Goal: Information Seeking & Learning: Check status

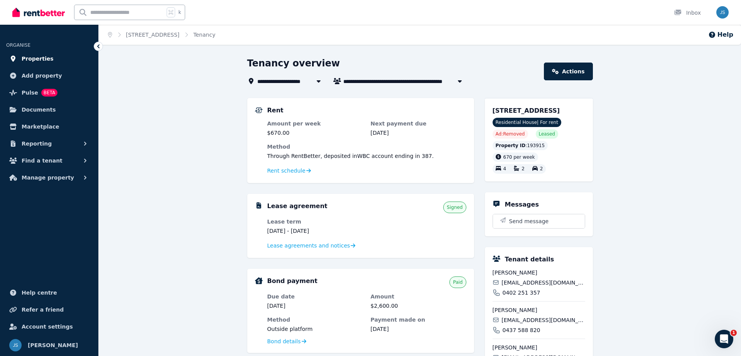
click at [39, 59] on span "Properties" at bounding box center [38, 58] width 32 height 9
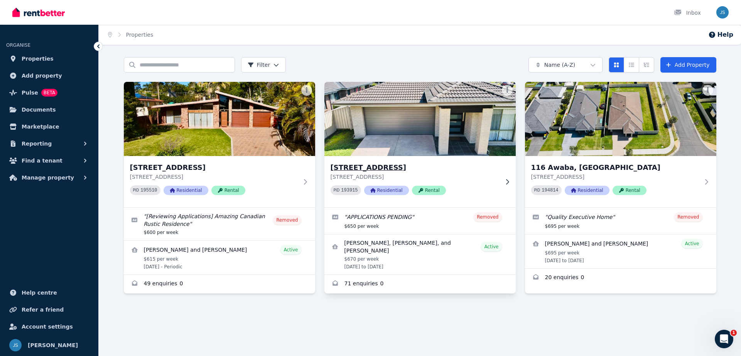
click at [369, 168] on h3 "[STREET_ADDRESS]" at bounding box center [414, 167] width 168 height 11
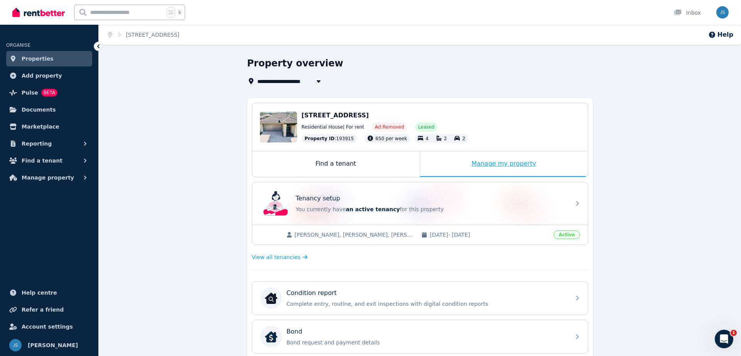
click at [497, 164] on div "Manage my property" at bounding box center [504, 163] width 168 height 25
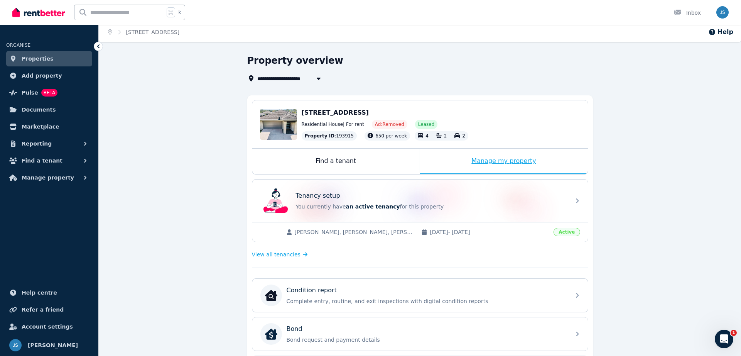
click at [472, 162] on div "Manage my property" at bounding box center [504, 160] width 168 height 25
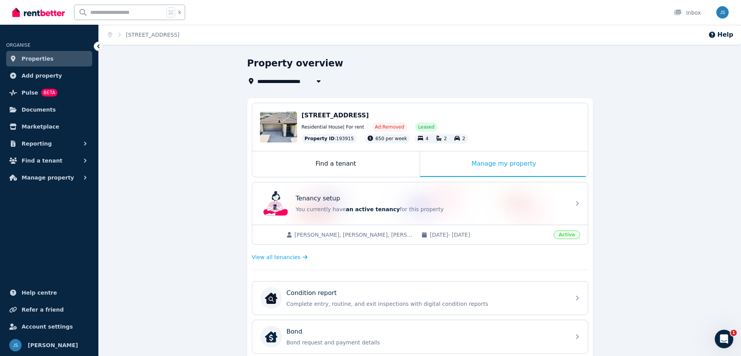
scroll to position [0, 0]
click at [482, 162] on div "Manage my property" at bounding box center [504, 163] width 168 height 25
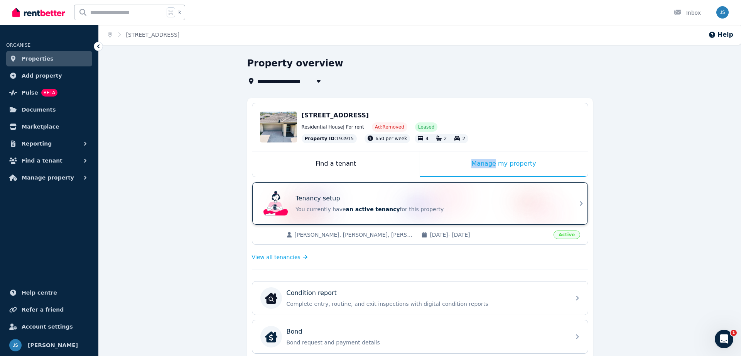
click at [580, 206] on icon at bounding box center [580, 203] width 9 height 9
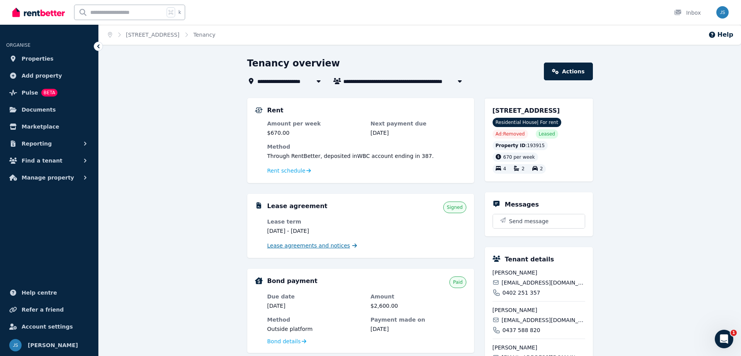
click at [293, 246] on span "Lease agreements and notices" at bounding box center [308, 245] width 83 height 8
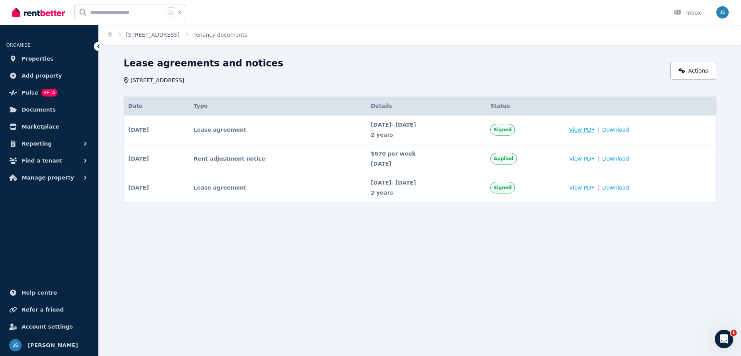
click at [593, 129] on span "View PDF" at bounding box center [581, 130] width 25 height 8
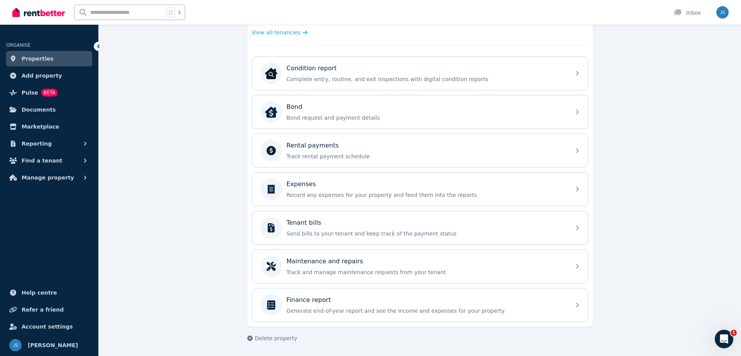
scroll to position [224, 0]
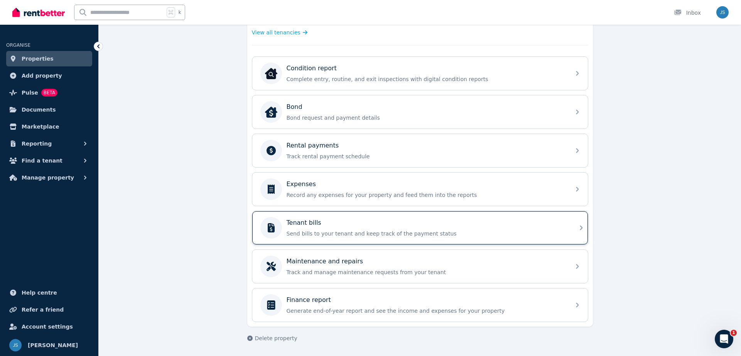
click at [280, 226] on icon at bounding box center [271, 227] width 19 height 9
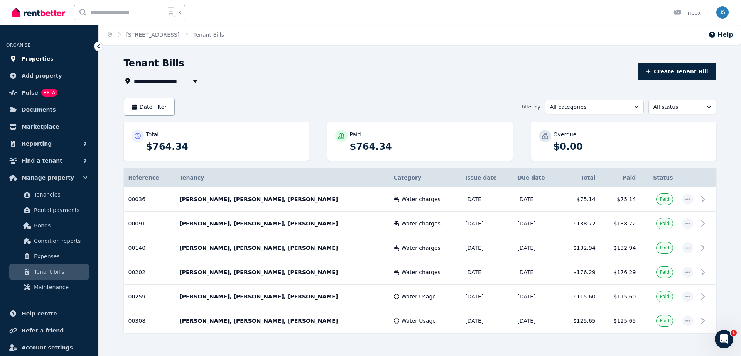
click at [39, 59] on span "Properties" at bounding box center [38, 58] width 32 height 9
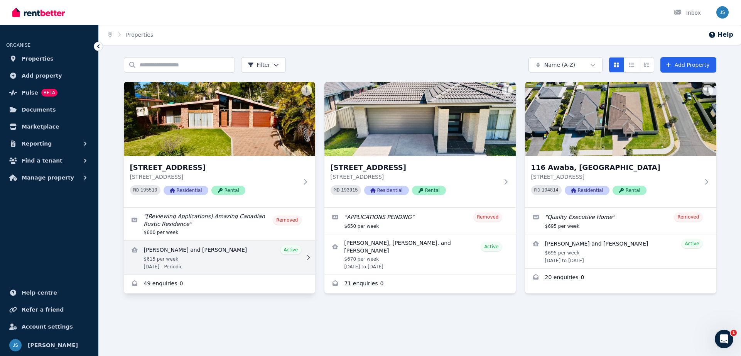
click at [185, 251] on link "View details for Patrick Geoghegan and Lauren Herbert" at bounding box center [219, 257] width 191 height 34
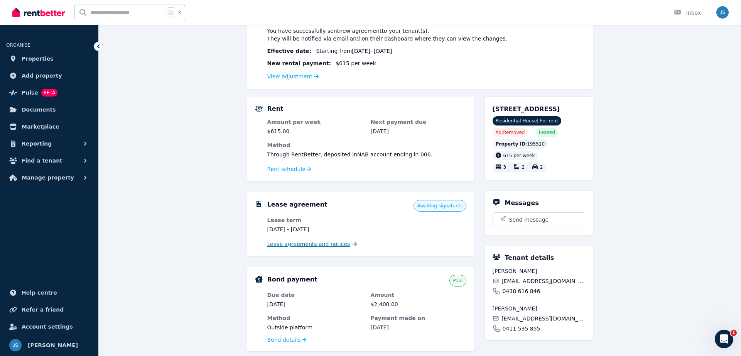
scroll to position [94, 0]
click at [337, 243] on span "Lease agreements and notices" at bounding box center [308, 245] width 83 height 8
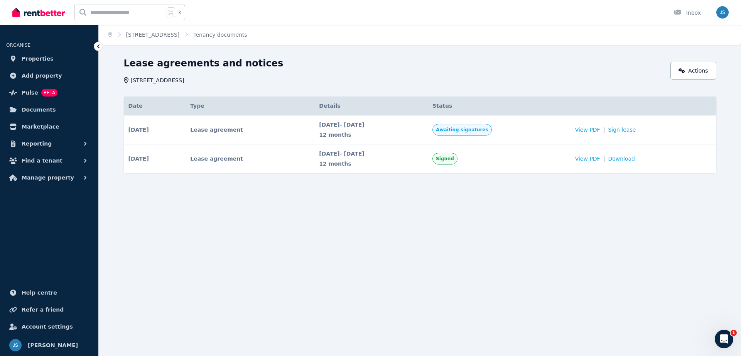
scroll to position [0, 0]
click at [631, 130] on link "Sign lease" at bounding box center [622, 130] width 28 height 8
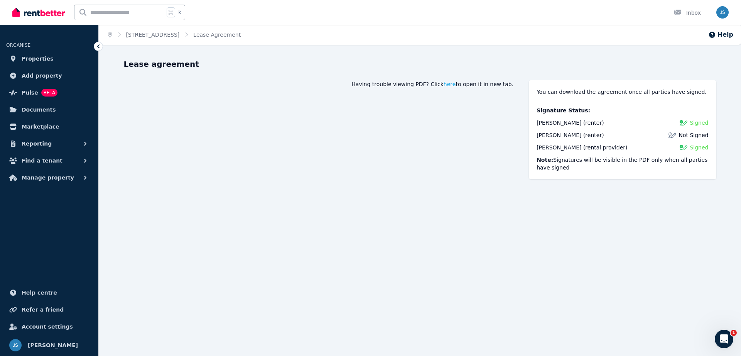
scroll to position [19, 0]
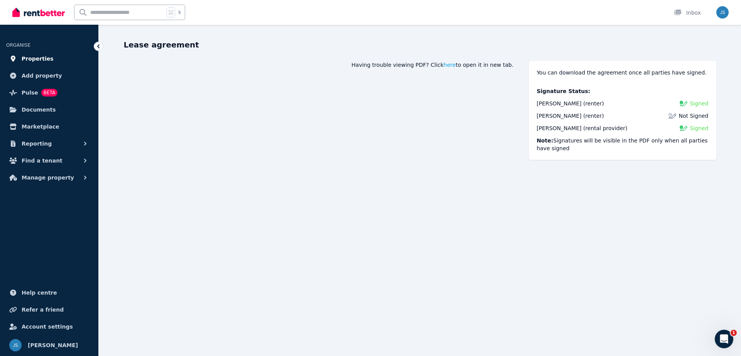
click at [40, 58] on span "Properties" at bounding box center [38, 58] width 32 height 9
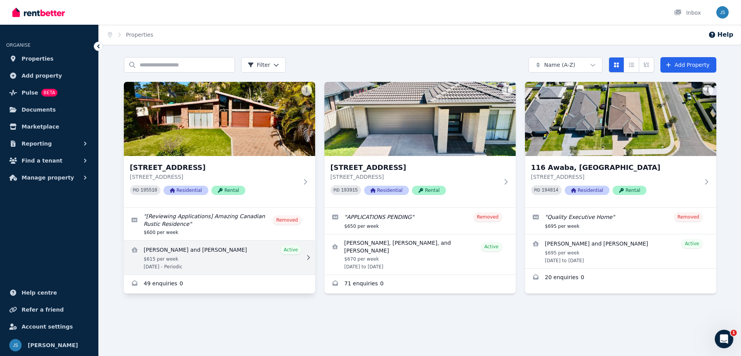
click at [169, 251] on link "View details for Patrick Geoghegan and Lauren Herbert" at bounding box center [219, 257] width 191 height 34
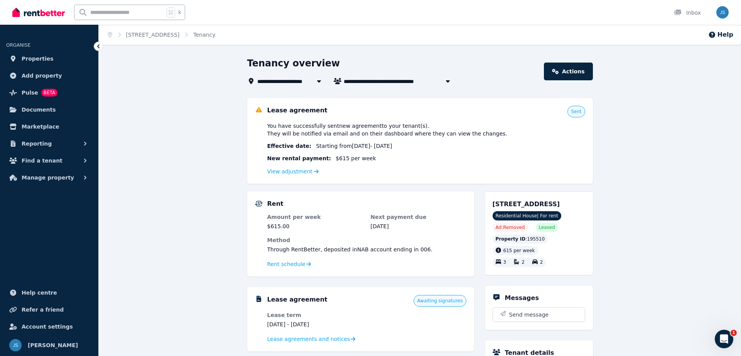
click at [447, 81] on icon "button" at bounding box center [447, 81] width 4 height 2
type input "**********"
click at [447, 81] on icon "button" at bounding box center [447, 81] width 4 height 2
click at [54, 178] on span "Manage property" at bounding box center [48, 177] width 52 height 9
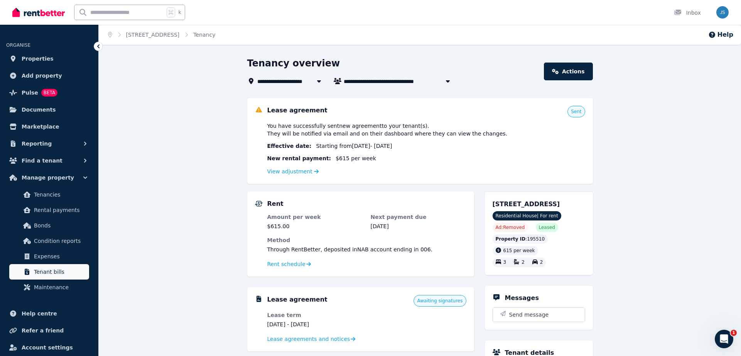
click at [60, 269] on span "Tenant bills" at bounding box center [60, 271] width 52 height 9
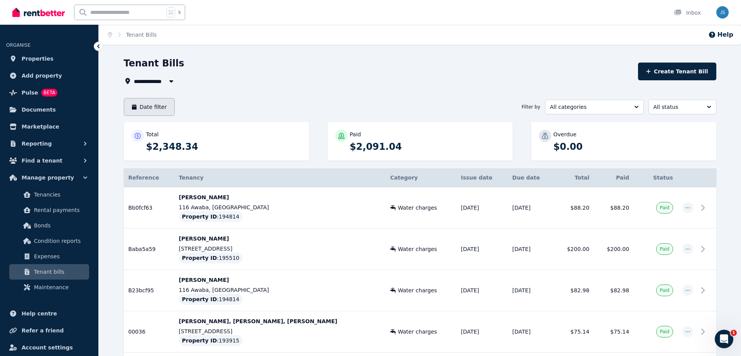
click at [161, 106] on button "Date filter" at bounding box center [149, 107] width 51 height 18
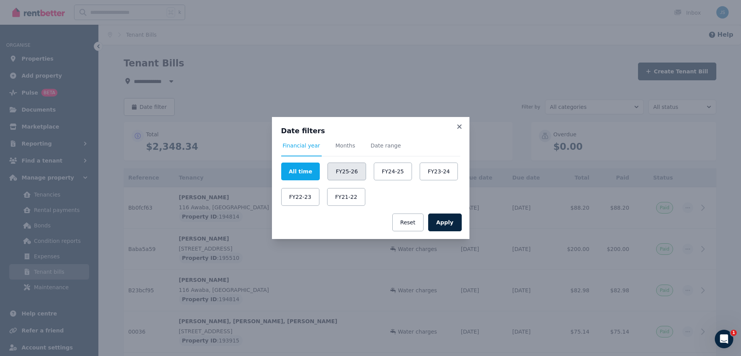
click at [339, 172] on button "FY25-26" at bounding box center [346, 171] width 38 height 18
click at [457, 224] on button "Apply" at bounding box center [445, 222] width 34 height 18
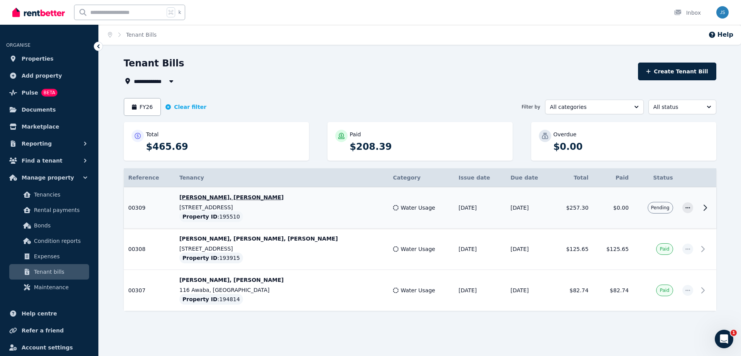
click at [705, 207] on icon at bounding box center [704, 207] width 9 height 9
